Goal: Task Accomplishment & Management: Manage account settings

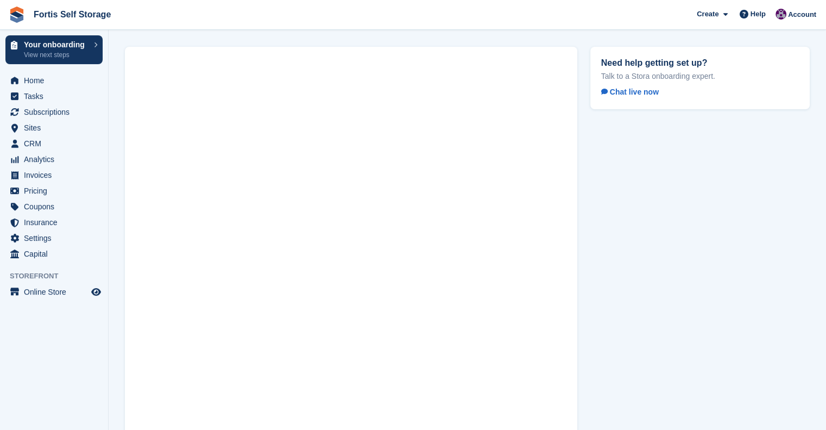
scroll to position [63, 0]
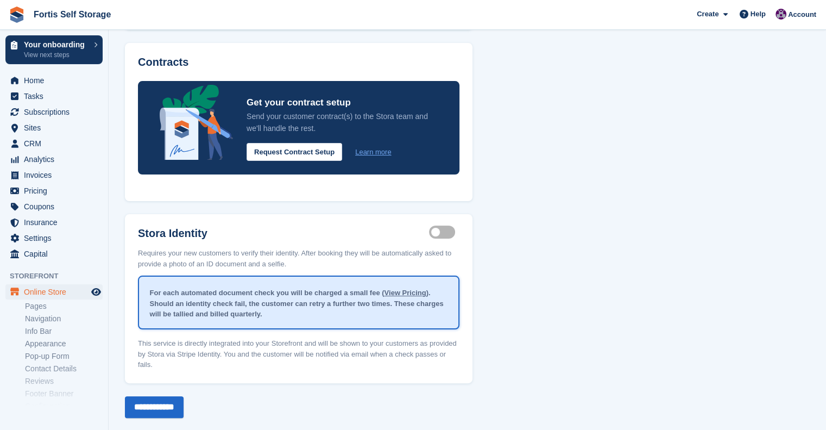
scroll to position [173, 0]
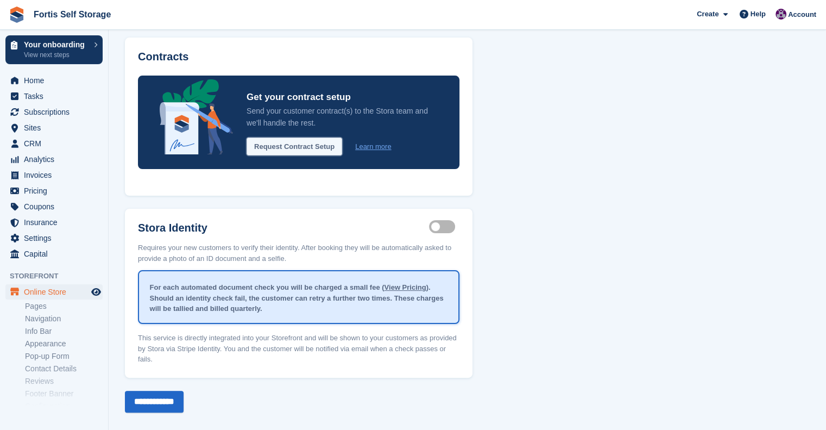
click at [312, 150] on button "Request Contract Setup" at bounding box center [295, 146] width 96 height 18
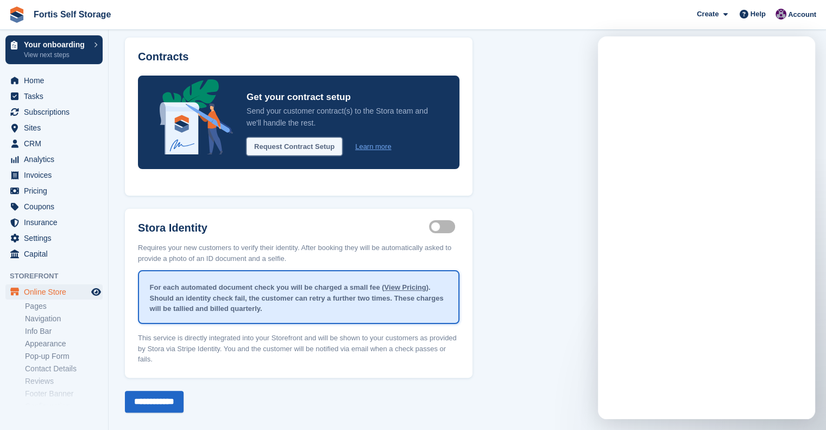
scroll to position [0, 0]
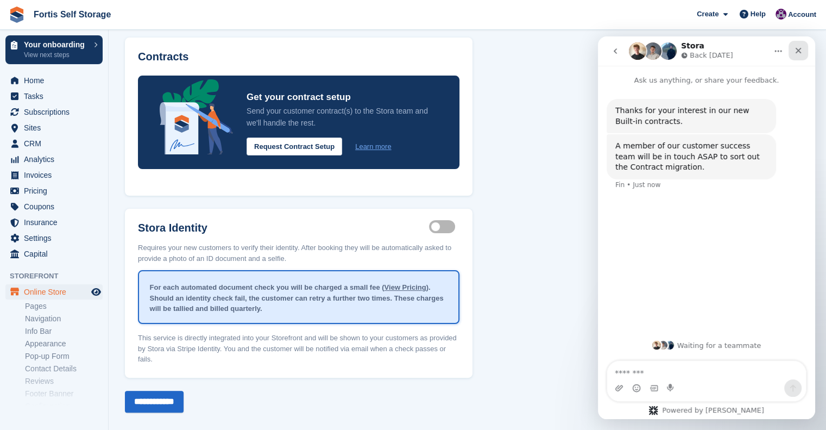
click at [798, 49] on icon "Close" at bounding box center [798, 50] width 9 height 9
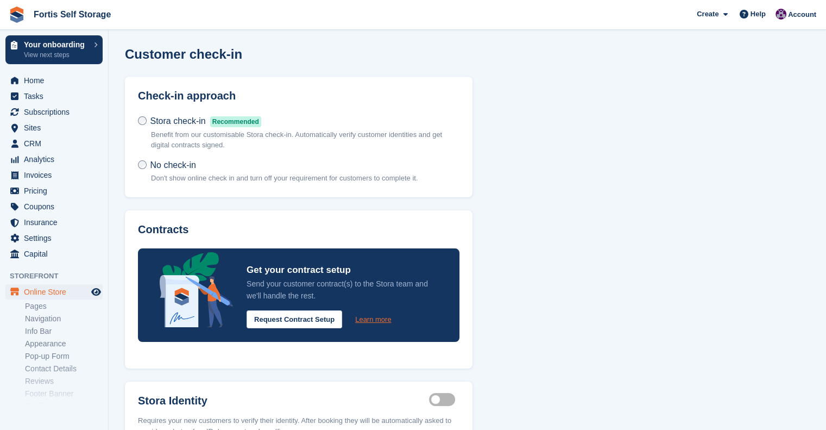
click at [374, 317] on link "Learn more" at bounding box center [373, 319] width 36 height 11
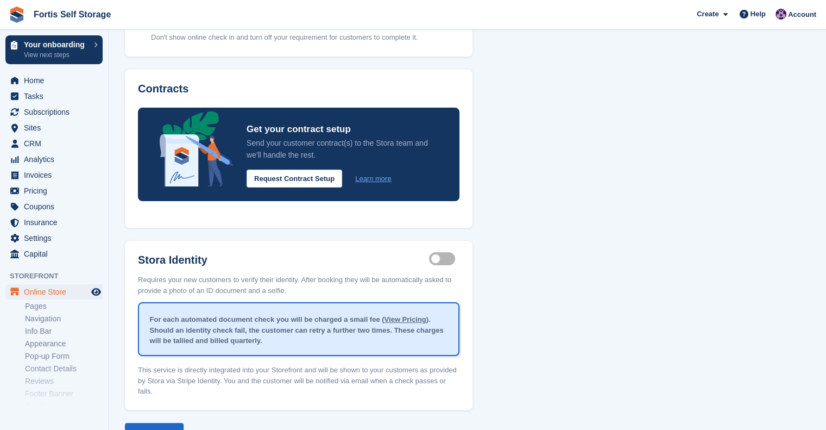
scroll to position [173, 0]
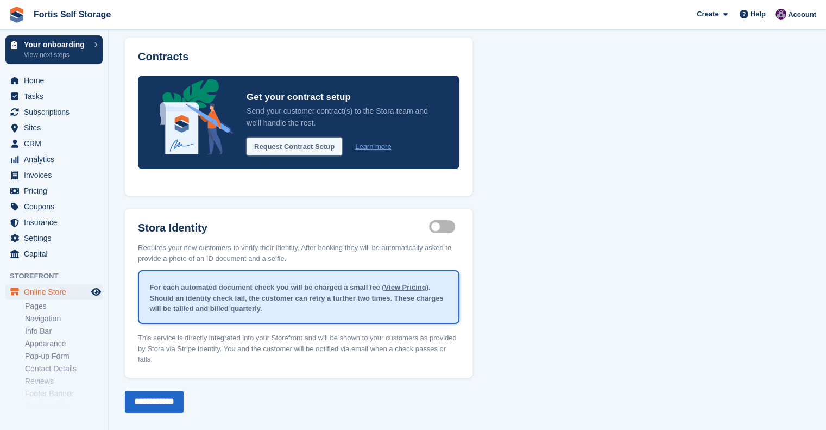
click at [319, 152] on button "Request Contract Setup" at bounding box center [295, 146] width 96 height 18
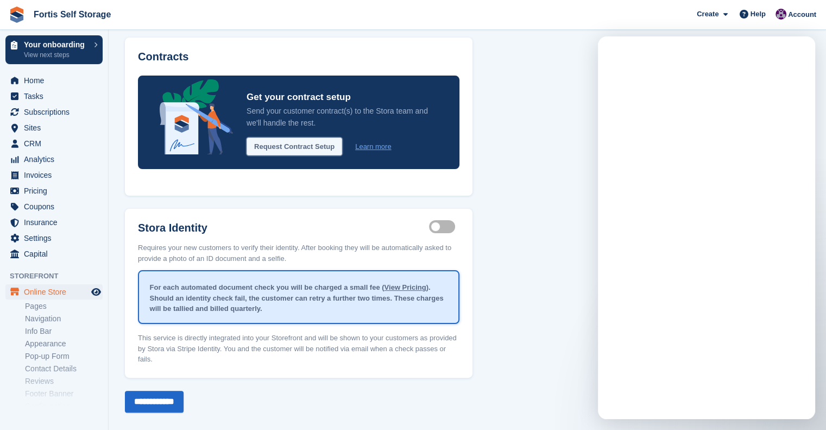
scroll to position [0, 0]
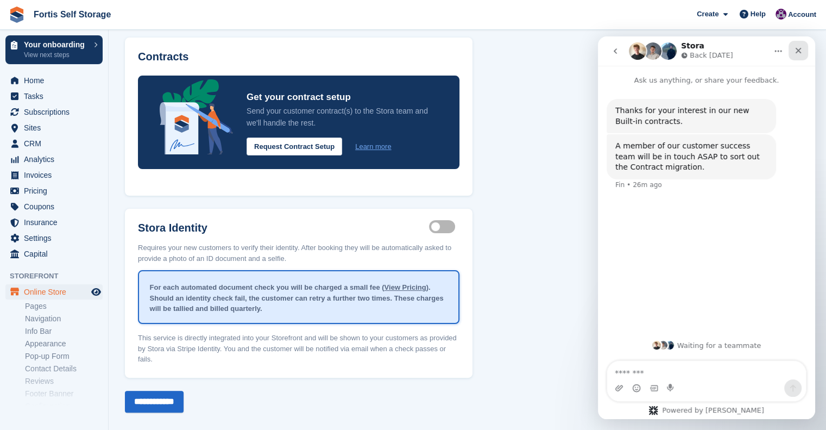
click at [795, 55] on div "Close" at bounding box center [799, 51] width 20 height 20
